Goal: Task Accomplishment & Management: Contribute content

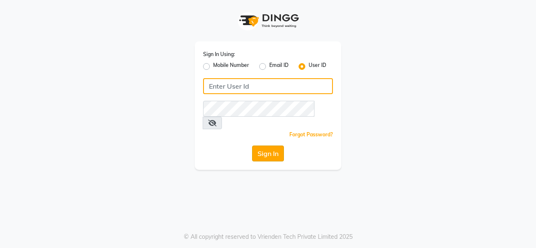
type input "crown123"
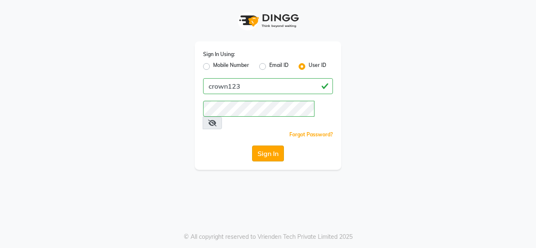
click at [274, 146] on button "Sign In" at bounding box center [268, 154] width 32 height 16
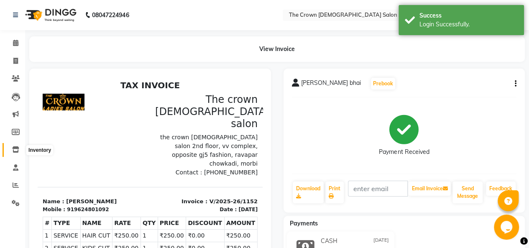
click at [16, 150] on icon at bounding box center [15, 149] width 7 height 6
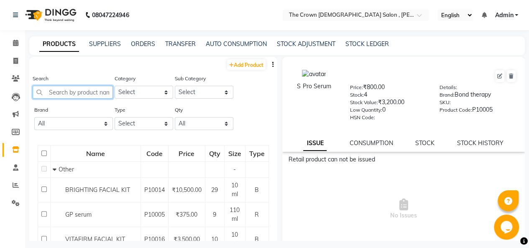
click at [89, 91] on input "text" at bounding box center [73, 92] width 80 height 13
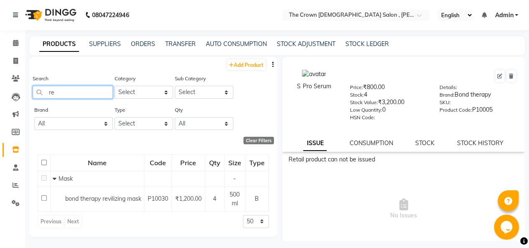
type input "r"
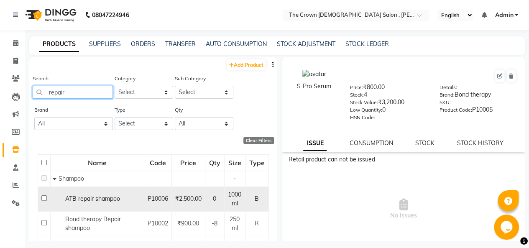
type input "repair"
click at [145, 209] on td "P10006" at bounding box center [158, 199] width 28 height 25
click at [104, 197] on span "ATB repair shampoo" at bounding box center [92, 199] width 55 height 8
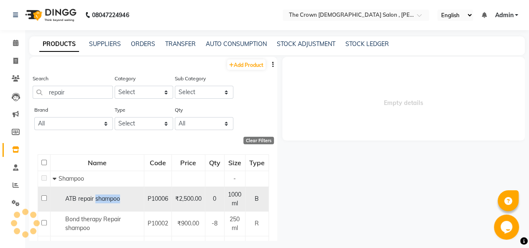
click at [104, 197] on span "ATB repair shampoo" at bounding box center [92, 199] width 55 height 8
select select
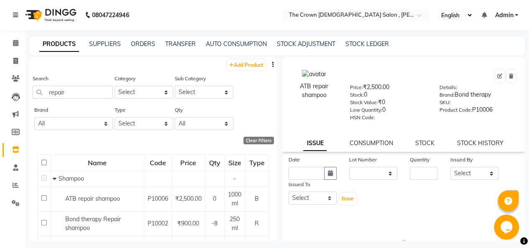
click at [424, 147] on div "STOCK" at bounding box center [424, 143] width 19 height 9
click at [423, 145] on link "STOCK" at bounding box center [424, 143] width 19 height 8
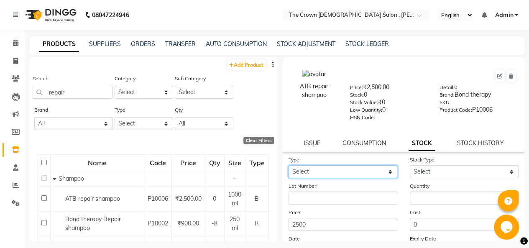
click at [358, 174] on select "Select In Out" at bounding box center [343, 171] width 109 height 13
select select "in"
click at [289, 165] on select "Select In Out" at bounding box center [343, 171] width 109 height 13
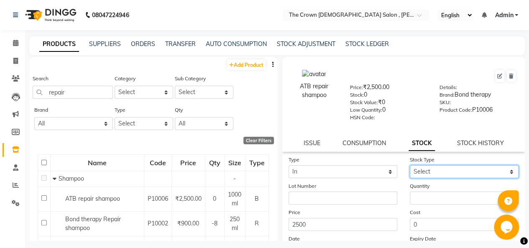
click at [428, 169] on select "Select New Stock Adjustment Return Other" at bounding box center [464, 171] width 109 height 13
select select "new stock"
click at [410, 165] on select "Select New Stock Adjustment Return Other" at bounding box center [464, 171] width 109 height 13
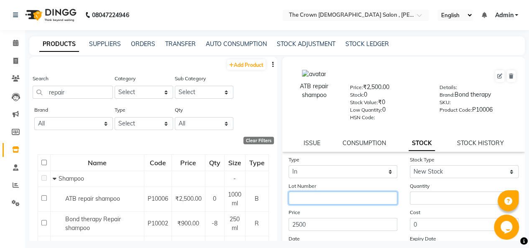
click at [338, 200] on input "text" at bounding box center [343, 198] width 109 height 13
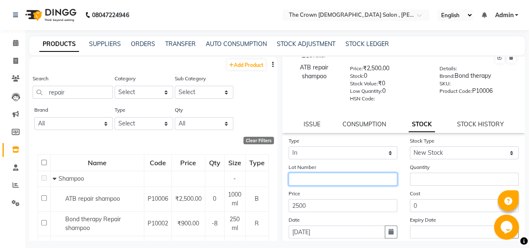
scroll to position [24, 0]
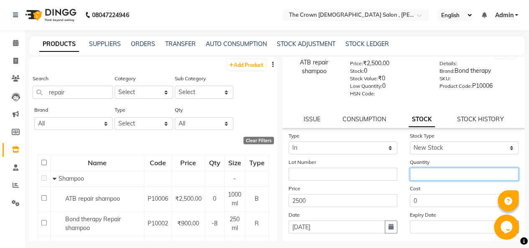
click at [415, 171] on input "number" at bounding box center [464, 174] width 109 height 13
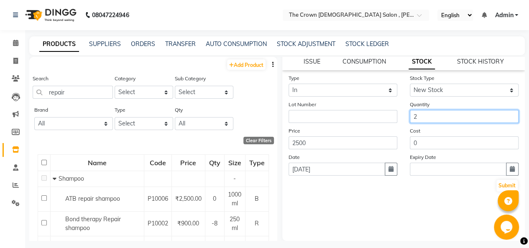
scroll to position [5, 0]
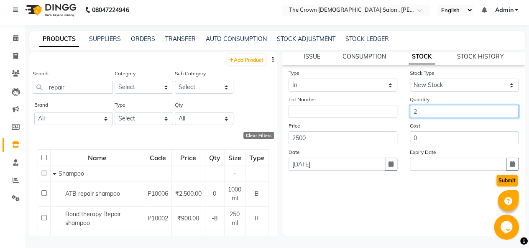
type input "2"
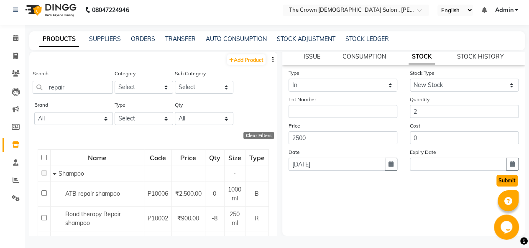
click at [500, 182] on button "Submit" at bounding box center [507, 181] width 21 height 12
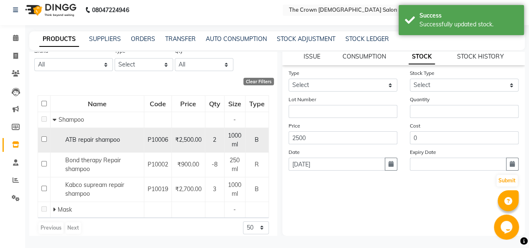
scroll to position [60, 0]
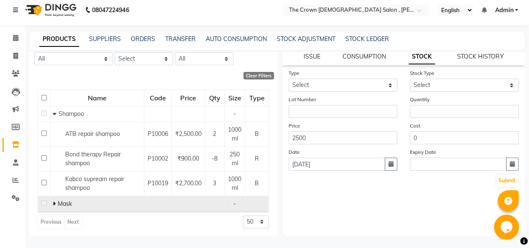
click at [54, 201] on icon at bounding box center [54, 204] width 3 height 6
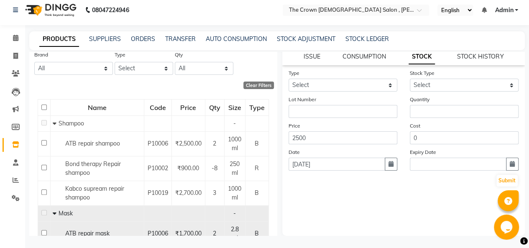
scroll to position [0, 0]
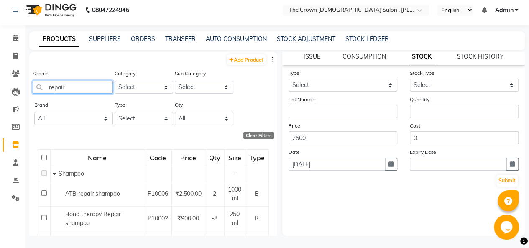
click at [71, 90] on input "repair" at bounding box center [73, 87] width 80 height 13
type input "r"
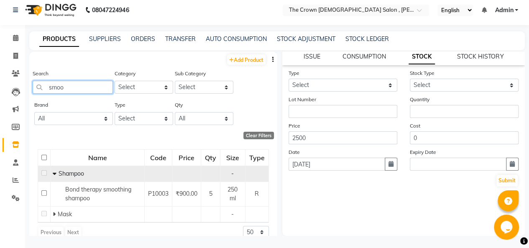
type input "smoo"
click at [53, 174] on icon at bounding box center [55, 174] width 4 height 6
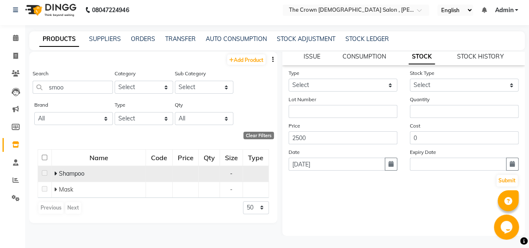
click at [56, 173] on icon at bounding box center [55, 174] width 3 height 6
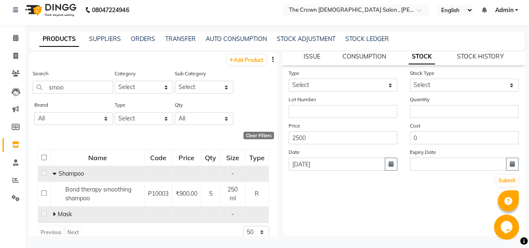
click at [53, 211] on icon at bounding box center [54, 214] width 3 height 6
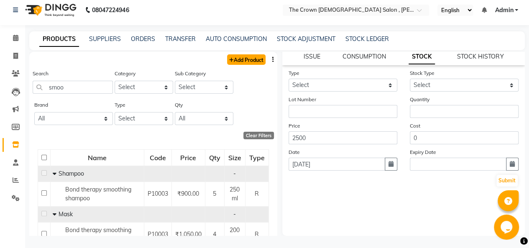
click at [235, 63] on link "Add Product" at bounding box center [246, 59] width 38 height 10
select select "true"
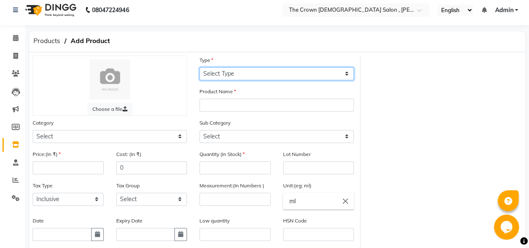
click at [239, 68] on select "Select Type Both Retail Consumable" at bounding box center [277, 73] width 154 height 13
select select "B"
click at [200, 67] on select "Select Type Both Retail Consumable" at bounding box center [277, 73] width 154 height 13
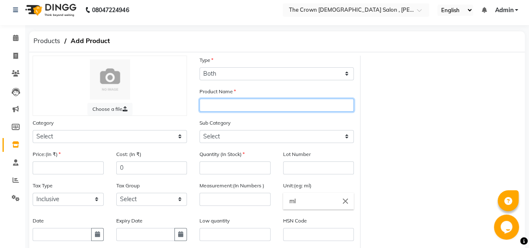
click at [247, 102] on input "text" at bounding box center [277, 105] width 154 height 13
click at [203, 105] on input "smoothen shampoo" at bounding box center [277, 105] width 154 height 13
type input "atbsmoothen shampoo"
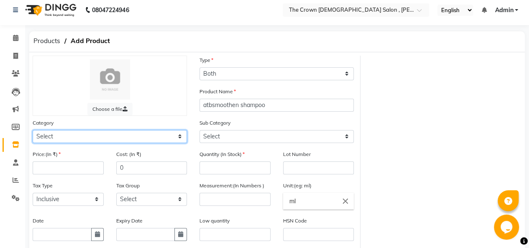
click at [113, 131] on select "Select Hair Skin Makeup Personal Care Appliances [PERSON_NAME] Waxing Disposabl…" at bounding box center [110, 136] width 154 height 13
select select "1100"
click at [33, 130] on select "Select Hair Skin Makeup Personal Care Appliances [PERSON_NAME] Waxing Disposabl…" at bounding box center [110, 136] width 154 height 13
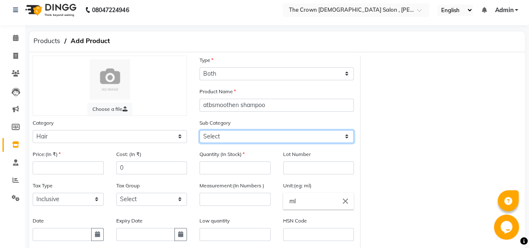
click at [241, 130] on select "Select Shampoo Conditioner Cream Mask Oil Serum Color Appliances Treatment Styl…" at bounding box center [277, 136] width 154 height 13
select select "1101"
click at [200, 130] on select "Select Shampoo Conditioner Cream Mask Oil Serum Color Appliances Treatment Styl…" at bounding box center [277, 136] width 154 height 13
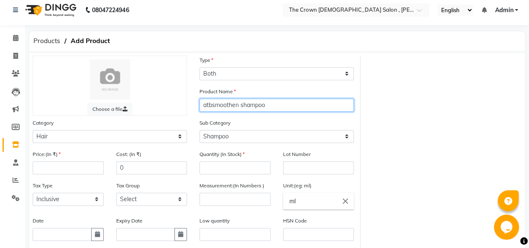
click at [215, 104] on input "atbsmoothen shampoo" at bounding box center [277, 105] width 154 height 13
click at [208, 105] on input "atb smoothen shampoo" at bounding box center [277, 105] width 154 height 13
type input "Atb smoothen shampoo"
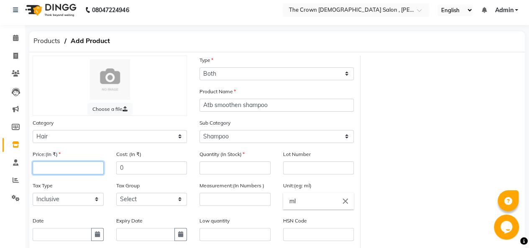
click at [78, 164] on input "number" at bounding box center [68, 167] width 71 height 13
type input "2500"
click at [210, 174] on div "Quantity (In Stock)" at bounding box center [235, 165] width 84 height 31
click at [212, 169] on input "number" at bounding box center [235, 167] width 71 height 13
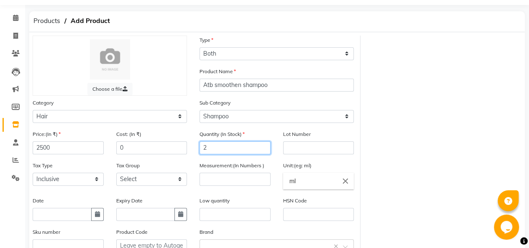
scroll to position [27, 0]
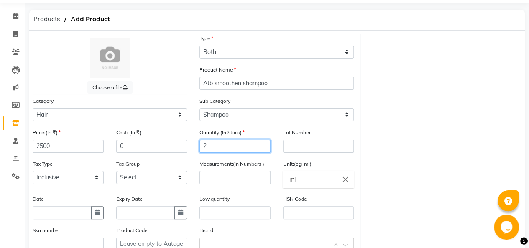
type input "2"
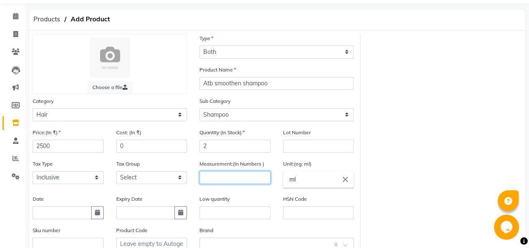
click at [213, 176] on input "number" at bounding box center [235, 177] width 71 height 13
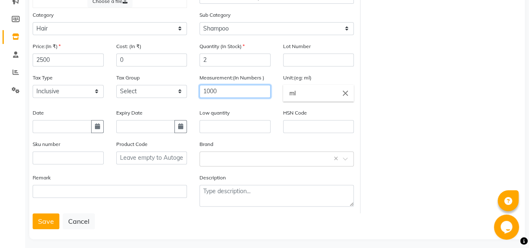
scroll to position [117, 0]
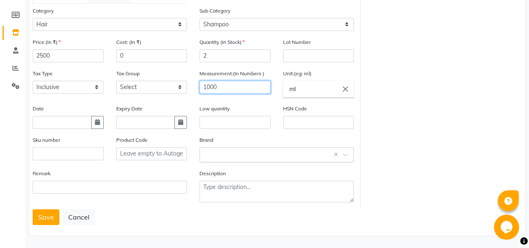
type input "1000"
click at [345, 154] on span at bounding box center [348, 157] width 10 height 9
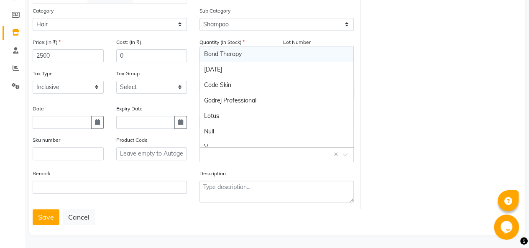
click at [268, 49] on div "Bond Therapy" at bounding box center [277, 53] width 154 height 15
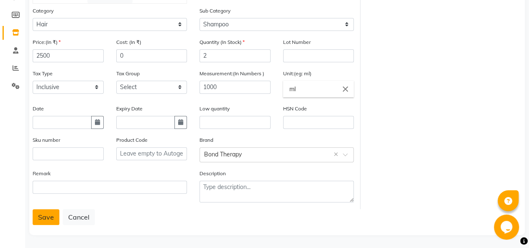
click at [37, 214] on button "Save" at bounding box center [46, 217] width 27 height 16
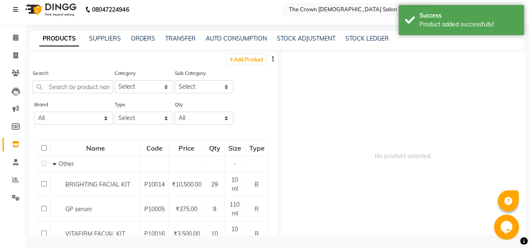
scroll to position [5, 0]
click at [238, 62] on link "Add Product" at bounding box center [246, 59] width 38 height 10
select select "true"
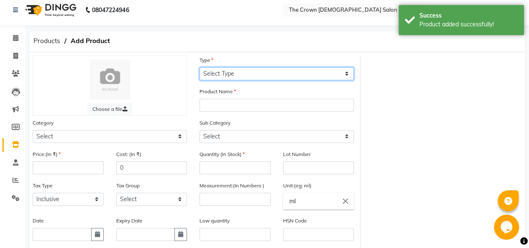
click at [243, 68] on select "Select Type Both Retail Consumable" at bounding box center [277, 73] width 154 height 13
select select "B"
click at [200, 67] on select "Select Type Both Retail Consumable" at bounding box center [277, 73] width 154 height 13
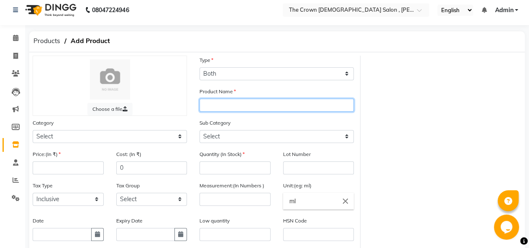
click at [233, 108] on input "text" at bounding box center [277, 105] width 154 height 13
type input "Atb smoothen mask"
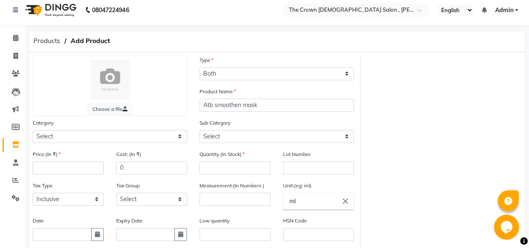
drag, startPoint x: 88, startPoint y: 143, endPoint x: 95, endPoint y: 136, distance: 9.8
click at [95, 136] on div "Category Select Hair Skin Makeup Personal Care Appliances [PERSON_NAME] Waxing …" at bounding box center [109, 133] width 167 height 31
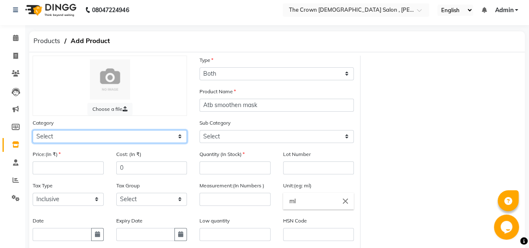
click at [95, 136] on select "Select Hair Skin Makeup Personal Care Appliances [PERSON_NAME] Waxing Disposabl…" at bounding box center [110, 136] width 154 height 13
select select "1100"
click at [33, 130] on select "Select Hair Skin Makeup Personal Care Appliances [PERSON_NAME] Waxing Disposabl…" at bounding box center [110, 136] width 154 height 13
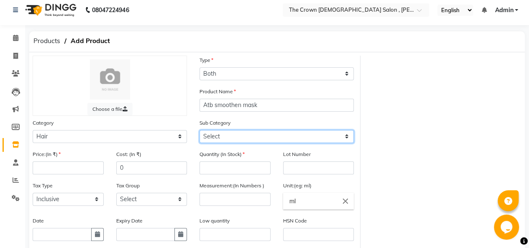
click at [274, 142] on select "Select Shampoo Conditioner Cream Mask Oil Serum Color Appliances Treatment Styl…" at bounding box center [277, 136] width 154 height 13
select select "1104"
click at [200, 130] on select "Select Shampoo Conditioner Cream Mask Oil Serum Color Appliances Treatment Styl…" at bounding box center [277, 136] width 154 height 13
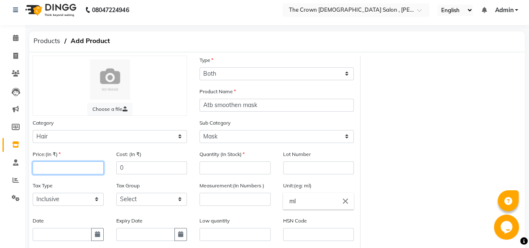
click at [79, 165] on input "number" at bounding box center [68, 167] width 71 height 13
type input "1700"
click at [226, 169] on input "number" at bounding box center [235, 167] width 71 height 13
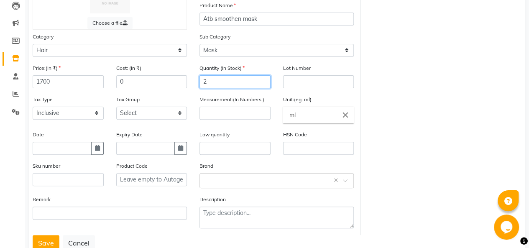
scroll to position [92, 0]
type input "2"
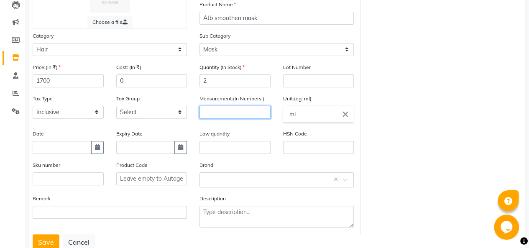
click at [230, 109] on input "number" at bounding box center [235, 112] width 71 height 13
type input "500"
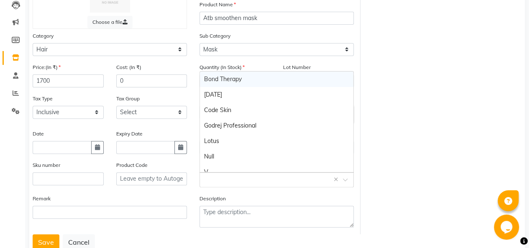
click at [238, 177] on input "text" at bounding box center [268, 179] width 128 height 9
click at [246, 82] on div "Bond Therapy" at bounding box center [277, 79] width 154 height 15
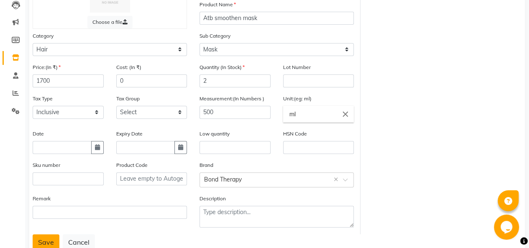
click at [51, 246] on button "Save" at bounding box center [46, 242] width 27 height 16
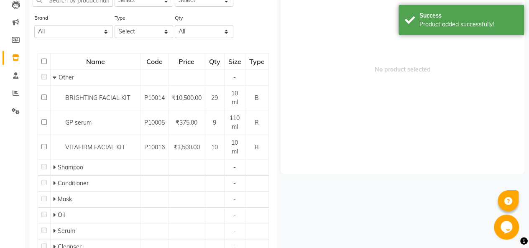
scroll to position [5, 0]
